Goal: Find specific page/section: Locate item on page

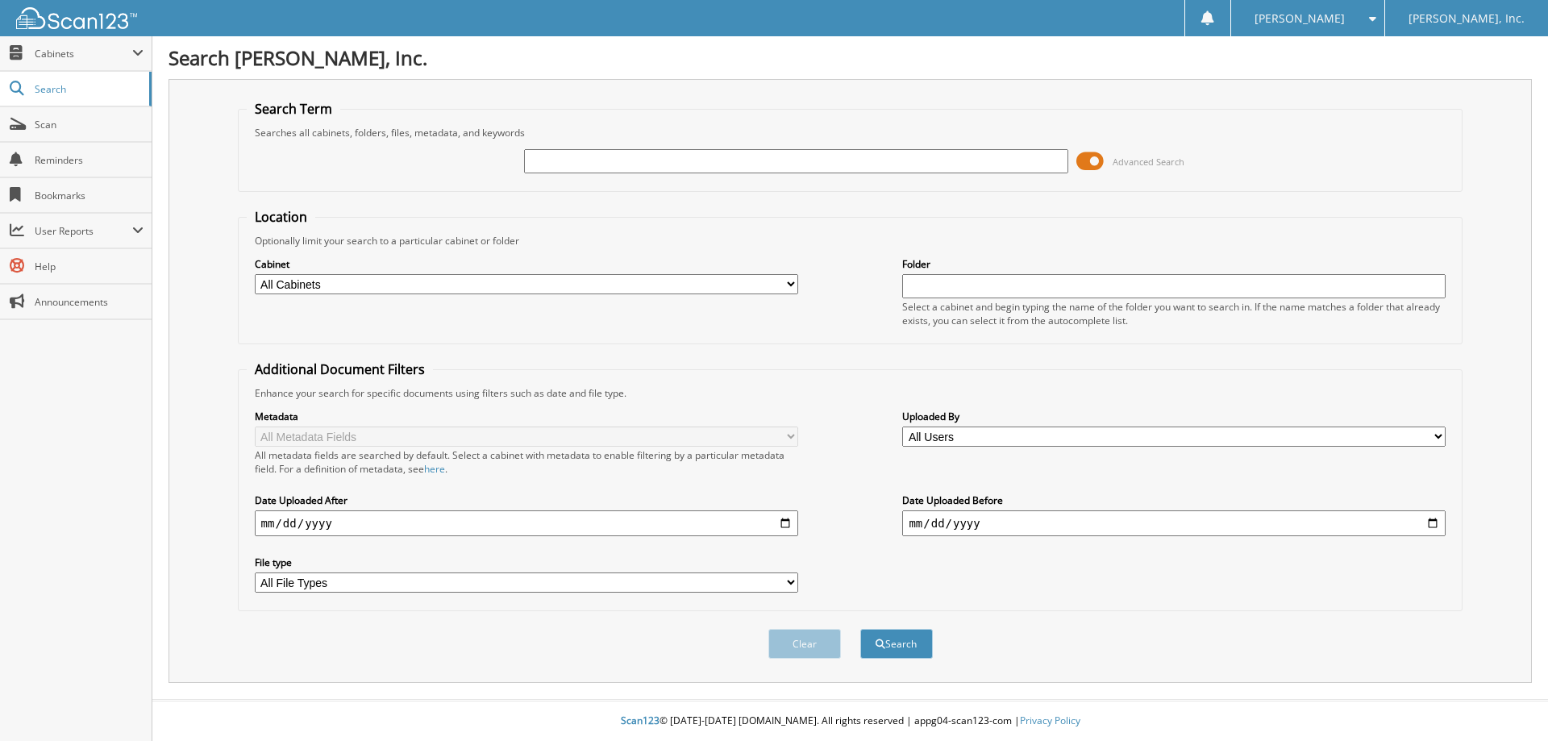
click at [663, 151] on input "text" at bounding box center [795, 161] width 543 height 24
type input "115886"
click at [860, 629] on button "Search" at bounding box center [896, 644] width 73 height 30
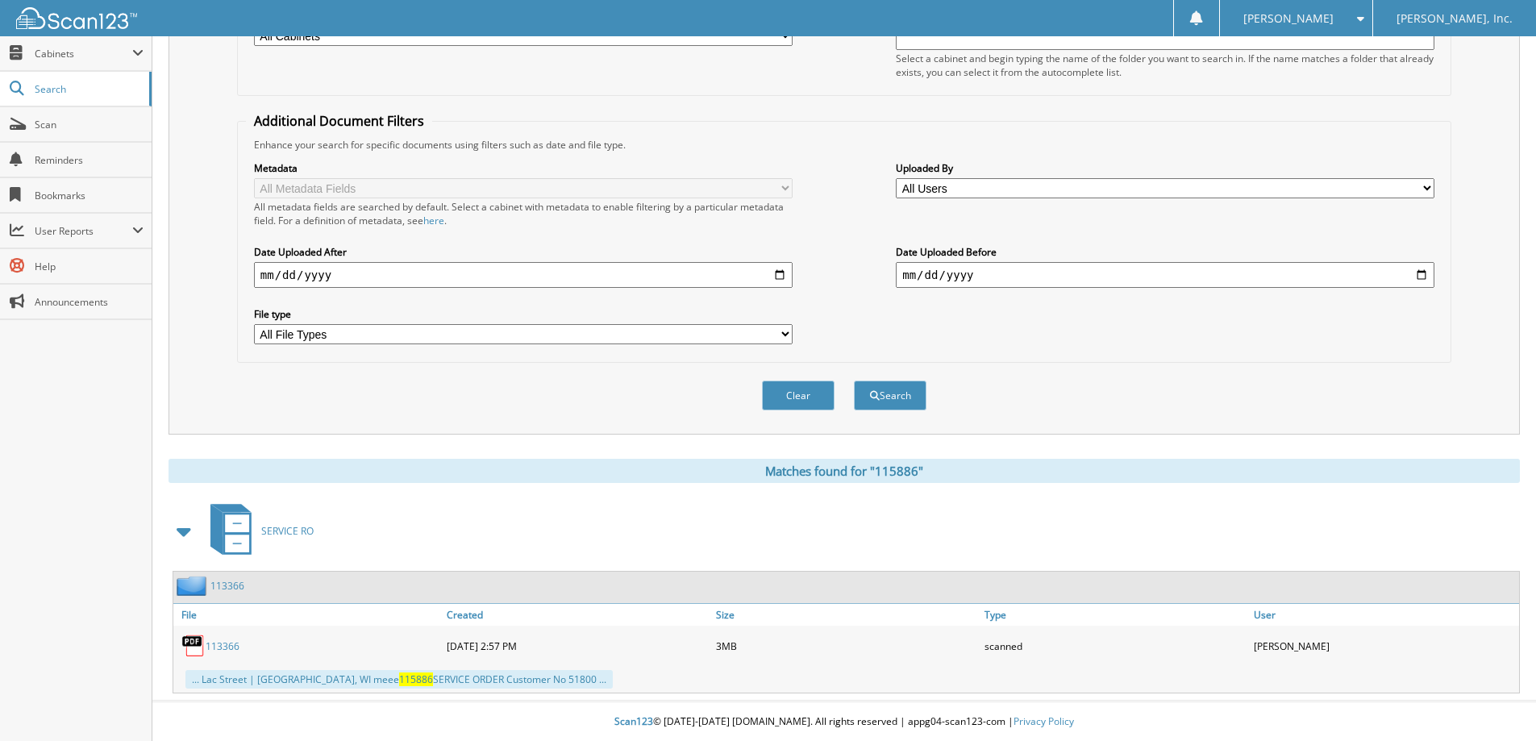
scroll to position [250, 0]
click at [910, 393] on button "Search" at bounding box center [890, 395] width 73 height 30
